Goal: Task Accomplishment & Management: Manage account settings

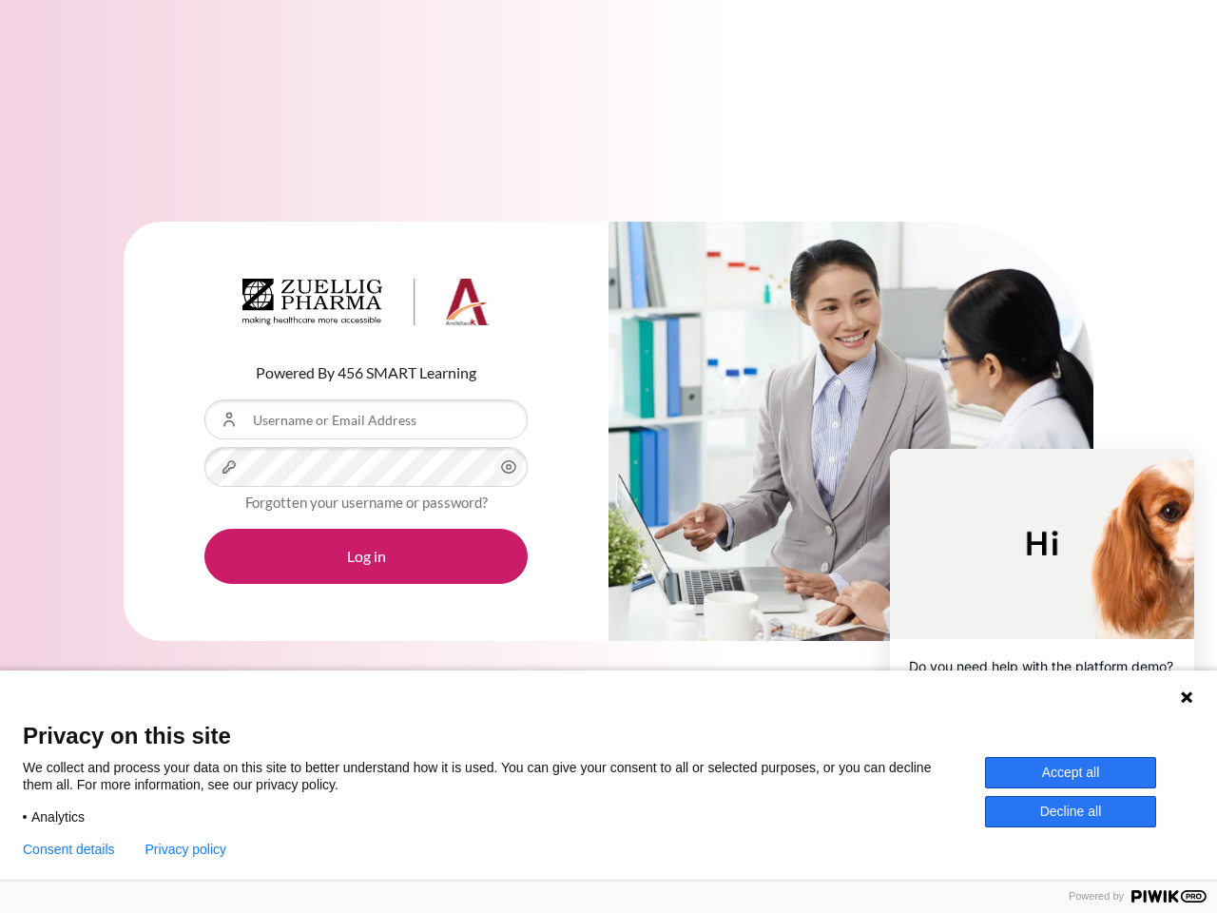
click at [608, 456] on div "Content" at bounding box center [850, 431] width 485 height 420
click at [509, 467] on icon "Content" at bounding box center [508, 466] width 23 height 23
click at [366, 556] on button "Log in" at bounding box center [365, 555] width 323 height 55
click at [1186, 697] on icon at bounding box center [1186, 696] width 11 height 11
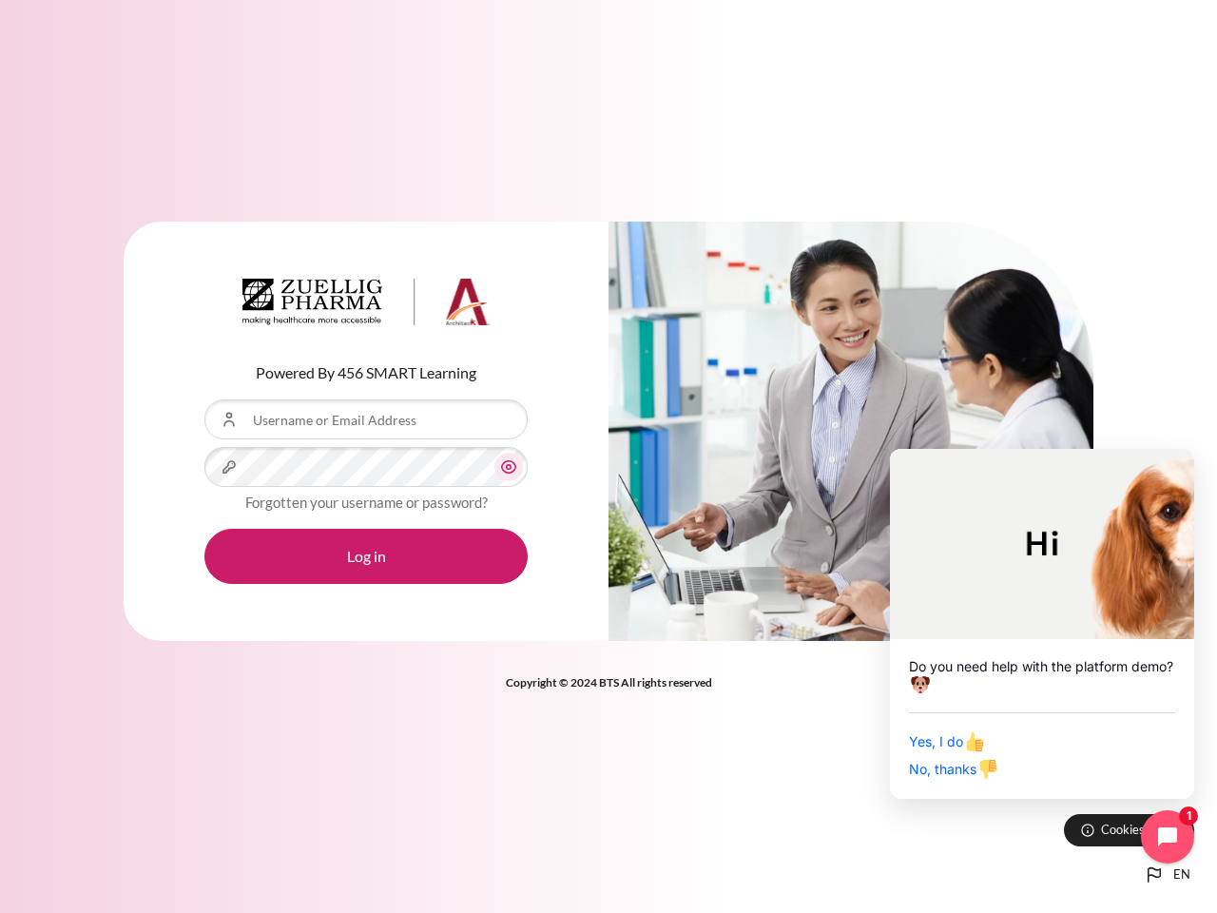
click at [1070, 772] on div "Yes, I do No, thanks" at bounding box center [1042, 745] width 266 height 67
click at [1070, 811] on div "Powered By 456 SMART Learning Username or Email Address Password Forgotten your…" at bounding box center [608, 456] width 1217 height 913
click at [68, 849] on div "Powered By 456 SMART Learning Username or Email Address Password Forgotten your…" at bounding box center [608, 456] width 1217 height 913
